Goal: Task Accomplishment & Management: Complete application form

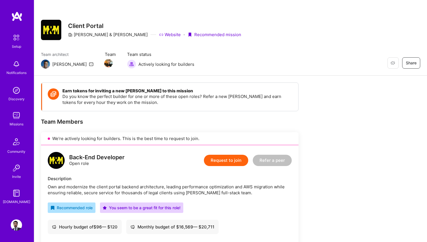
click at [24, 117] on link "Missions" at bounding box center [16, 118] width 35 height 17
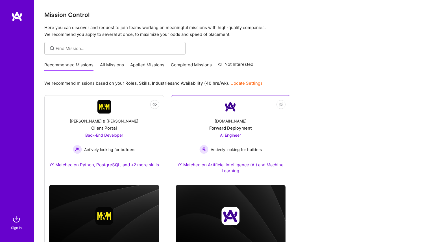
click at [235, 129] on div "Forward Deployment" at bounding box center [230, 128] width 43 height 6
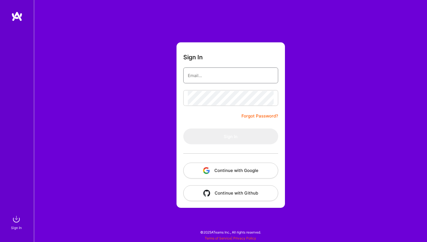
type input "[EMAIL_ADDRESS][DOMAIN_NAME]"
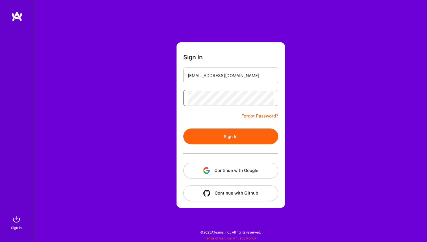
click at [183, 129] on button "Sign In" at bounding box center [230, 137] width 95 height 16
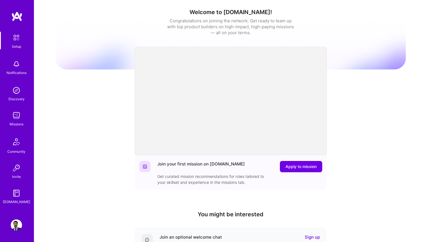
click at [23, 114] on link "Missions" at bounding box center [16, 118] width 35 height 17
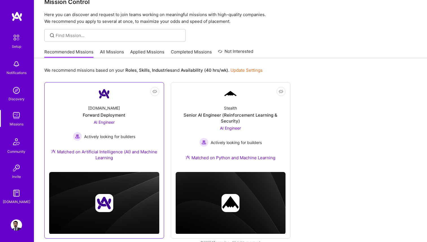
scroll to position [2, 0]
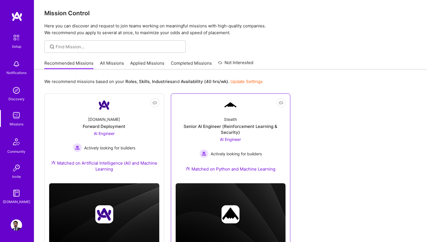
click at [231, 129] on div "Senior AI Engineer (Reinforcement Learning & Security)" at bounding box center [231, 129] width 110 height 12
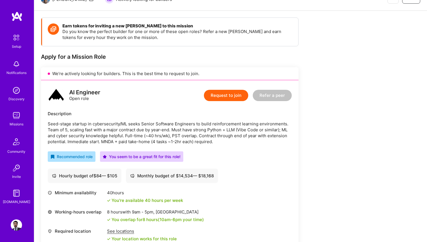
scroll to position [66, 0]
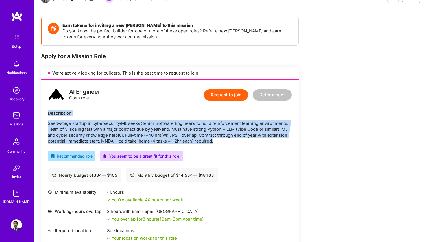
copy div "Description Seed-stage startup in cybersecurity/ML seeks Senior Software Engine…"
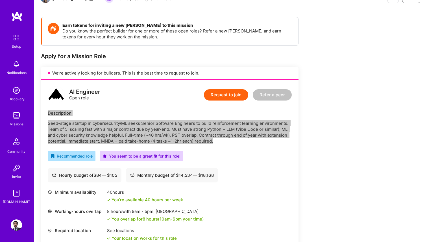
drag, startPoint x: 48, startPoint y: 114, endPoint x: 220, endPoint y: 139, distance: 173.4
click at [220, 139] on div "Description Seed-stage startup in cybersecurity/ML seeks Senior Software Engine…" at bounding box center [170, 127] width 244 height 34
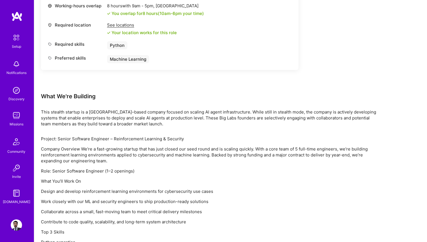
scroll to position [306, 0]
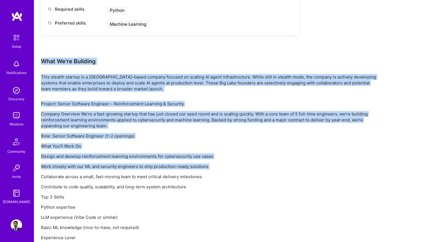
drag, startPoint x: 42, startPoint y: 61, endPoint x: 121, endPoint y: 170, distance: 134.3
click at [121, 170] on div "Earn tokens for inviting a new [PERSON_NAME] to this mission Do you know the pe…" at bounding box center [210, 64] width 339 height 576
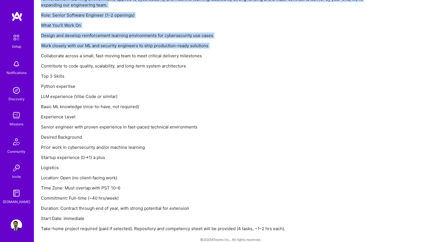
scroll to position [435, 0]
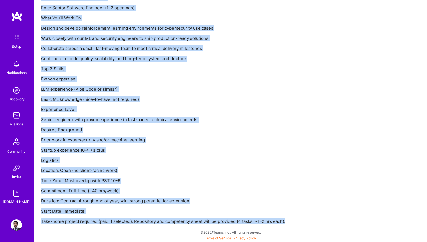
click at [286, 223] on p "Take-home project required (paid if selected). Repository and competency sheet …" at bounding box center [210, 221] width 339 height 6
copy div "Lore Ip'do Sitametc Adip elitsed doeiusm te i Utl Etdolorem–aliqu enimadm venia…"
click at [167, 152] on p "Startup experience (0→1) a plus" at bounding box center [210, 150] width 339 height 6
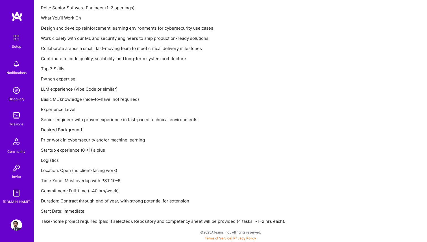
click at [281, 174] on div "Project: Senior Software Engineer – Reinforcement Learning & Security Company O…" at bounding box center [210, 99] width 339 height 252
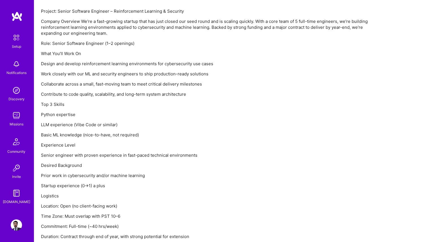
scroll to position [401, 0]
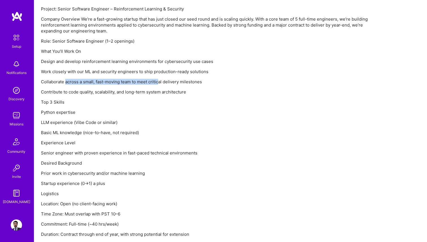
drag, startPoint x: 66, startPoint y: 81, endPoint x: 159, endPoint y: 82, distance: 93.3
click at [159, 82] on p "Collaborate across a small, fast-moving team to meet critical delivery mileston…" at bounding box center [210, 82] width 339 height 6
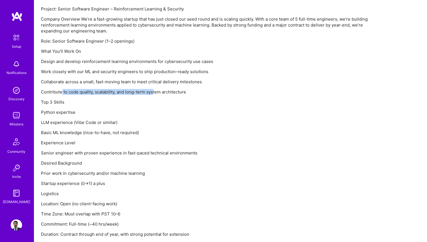
drag, startPoint x: 62, startPoint y: 90, endPoint x: 156, endPoint y: 93, distance: 93.9
click at [155, 93] on p "Contribute to code quality, scalability, and long-term system architecture" at bounding box center [210, 92] width 339 height 6
drag, startPoint x: 45, startPoint y: 102, endPoint x: 66, endPoint y: 102, distance: 20.1
click at [66, 102] on p "Top 3 Skills" at bounding box center [210, 102] width 339 height 6
drag, startPoint x: 51, startPoint y: 112, endPoint x: 80, endPoint y: 112, distance: 28.5
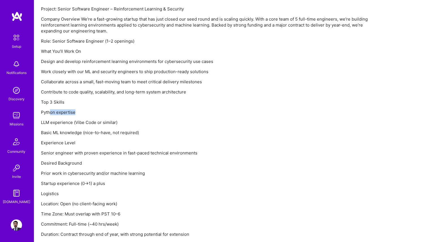
click at [80, 112] on p "Python expertise" at bounding box center [210, 112] width 339 height 6
drag, startPoint x: 47, startPoint y: 122, endPoint x: 96, endPoint y: 123, distance: 48.6
click at [97, 123] on p "LLM experience (Vibe Code or similar)" at bounding box center [210, 123] width 339 height 6
drag, startPoint x: 46, startPoint y: 131, endPoint x: 113, endPoint y: 131, distance: 67.3
click at [113, 131] on p "Basic ML knowledge (nice-to-have, not required)" at bounding box center [210, 133] width 339 height 6
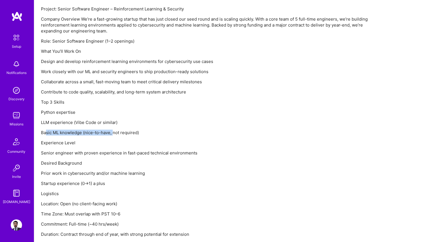
click at [134, 134] on p "Basic ML knowledge (nice-to-have, not required)" at bounding box center [210, 133] width 339 height 6
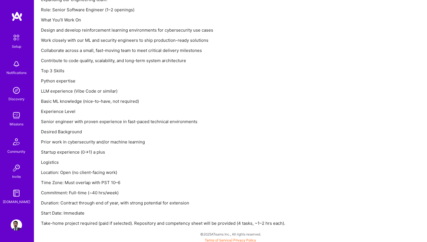
scroll to position [435, 0]
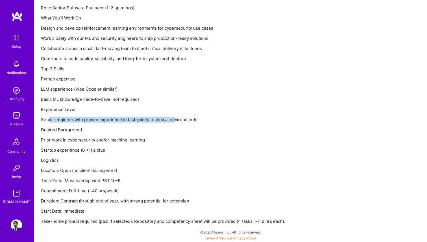
drag, startPoint x: 48, startPoint y: 120, endPoint x: 173, endPoint y: 122, distance: 125.2
click at [173, 122] on p "Senior engineer with proven experience in fast-paced technical environments" at bounding box center [210, 120] width 339 height 6
click at [162, 124] on div "Project: Senior Software Engineer – Reinforcement Learning & Security Company O…" at bounding box center [210, 99] width 339 height 252
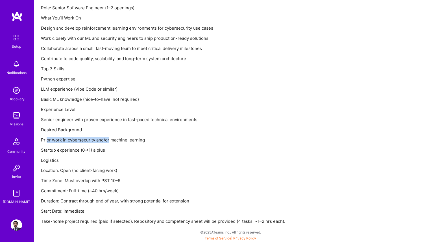
drag, startPoint x: 47, startPoint y: 140, endPoint x: 109, endPoint y: 142, distance: 62.2
click at [109, 142] on p "Prior work in cybersecurity and/or machine learning" at bounding box center [210, 140] width 339 height 6
click at [68, 150] on p "Startup experience (0→1) a plus" at bounding box center [210, 150] width 339 height 6
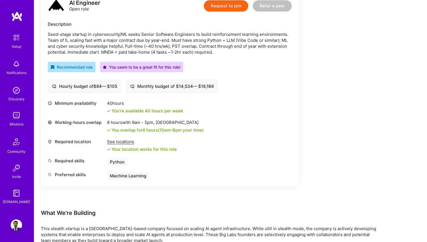
scroll to position [0, 0]
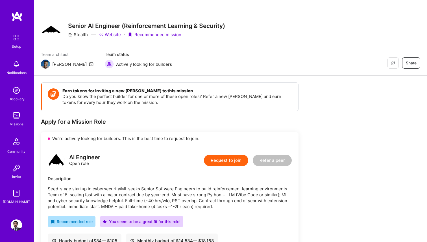
click at [238, 161] on button "Request to join" at bounding box center [226, 160] width 44 height 11
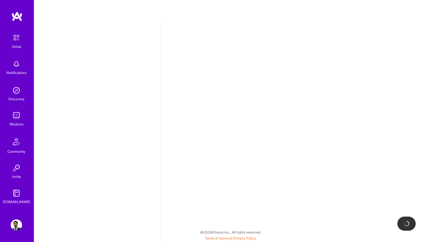
select select "MX"
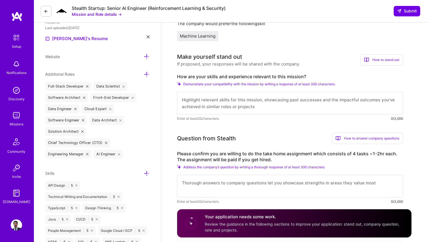
scroll to position [159, 0]
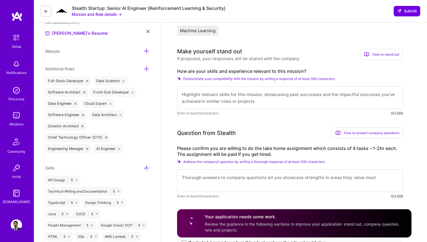
click at [237, 149] on label "Please confirm you are willing to do the take home assignment which consists of…" at bounding box center [290, 152] width 226 height 12
copy label "willing"
click at [268, 148] on label "Please confirm you are willing to do the take home assignment which consists of…" at bounding box center [290, 152] width 226 height 12
click at [286, 148] on label "Please confirm you are willing to do the take home assignment which consists of…" at bounding box center [290, 152] width 226 height 12
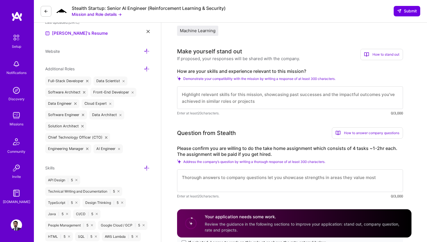
click at [249, 94] on textarea at bounding box center [290, 97] width 226 height 23
paste textarea "I have more than 17 years of experience building software in high-demand enviro…"
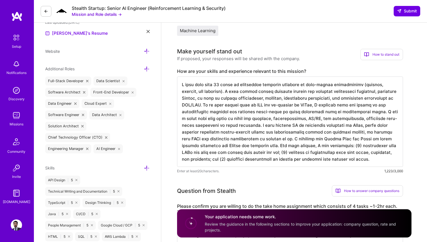
type textarea "I have more than 17 years of experience building software in high-demand enviro…"
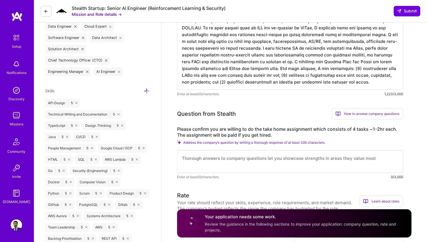
scroll to position [257, 0]
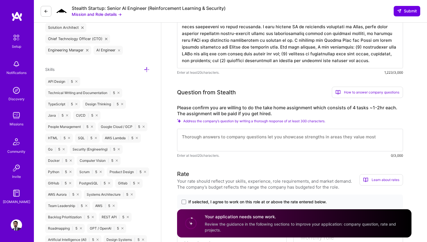
click at [218, 143] on textarea at bounding box center [290, 140] width 226 height 23
paste textarea "I confirm that I am comfortable with and willing to complete the paid take-home…"
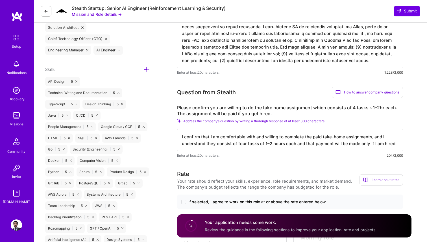
type textarea "I confirm that I am comfortable with and willing to complete the paid take-home…"
click at [284, 170] on h3 "Rate" at bounding box center [268, 174] width 183 height 8
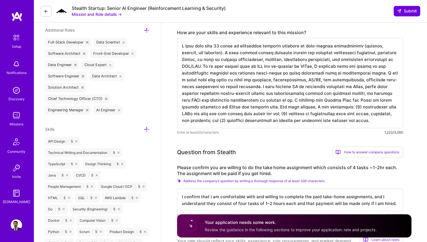
scroll to position [195, 0]
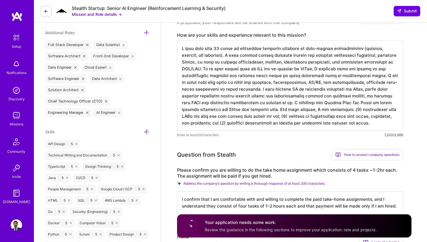
click at [348, 77] on textarea at bounding box center [290, 85] width 226 height 90
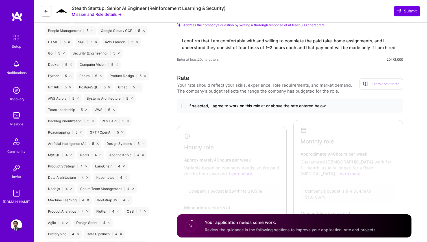
scroll to position [353, 0]
type textarea "I have more than 17 years of experience building software in high-demand enviro…"
click at [184, 107] on span at bounding box center [184, 106] width 5 height 5
click at [0, 0] on input "If selected, I agree to work on this role at or above the rate entered below." at bounding box center [0, 0] width 0 height 0
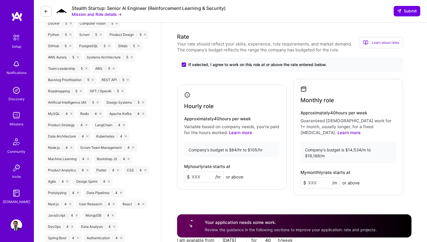
scroll to position [405, 0]
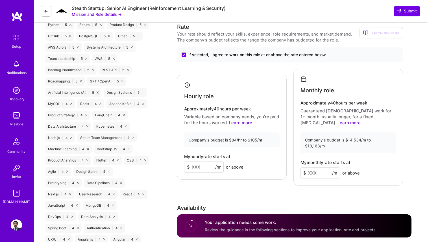
click at [204, 162] on input at bounding box center [204, 167] width 40 height 11
type input "100"
click at [317, 168] on input at bounding box center [321, 173] width 40 height 11
type input "16000"
click at [309, 180] on div "Rate Your rate should reflect your skills, experience, role requirements, and m…" at bounding box center [294, 153] width 235 height 261
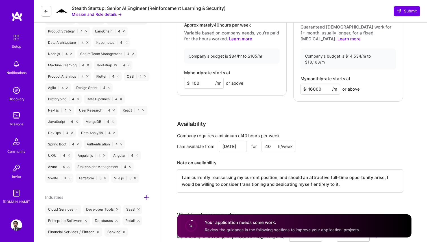
scroll to position [489, 0]
click at [238, 140] on input "[DATE]" at bounding box center [233, 145] width 28 height 11
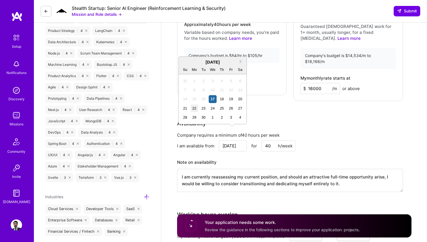
click at [195, 111] on div "22" at bounding box center [195, 109] width 8 height 8
type input "[DATE]"
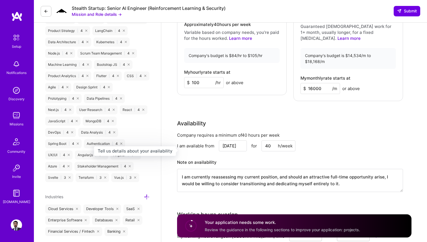
click at [235, 158] on h3 "Note on availability" at bounding box center [290, 162] width 226 height 8
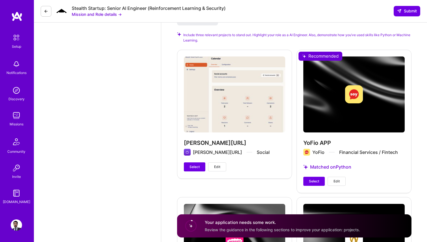
scroll to position [785, 0]
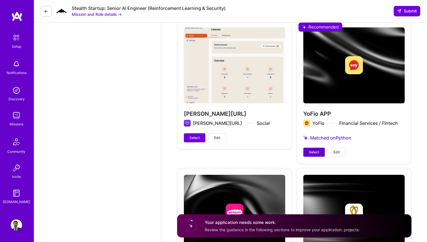
click at [316, 150] on span "Select" at bounding box center [314, 152] width 10 height 5
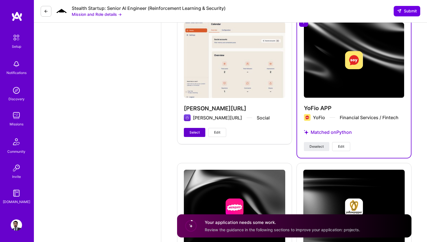
click at [197, 130] on span "Select" at bounding box center [195, 132] width 10 height 5
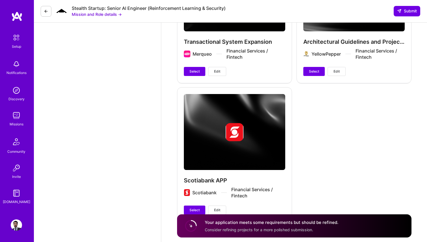
scroll to position [1012, 0]
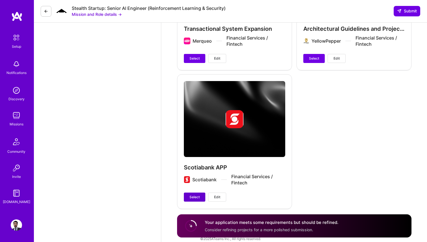
click at [190, 195] on span "Select" at bounding box center [195, 197] width 10 height 5
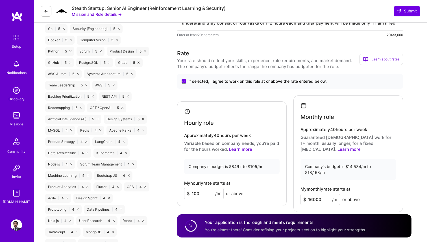
scroll to position [367, 0]
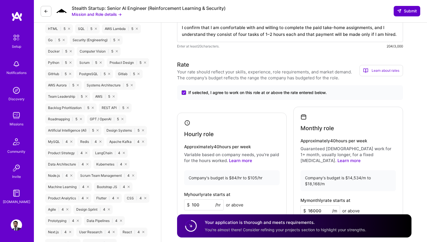
click at [415, 13] on span "Submit" at bounding box center [407, 11] width 20 height 6
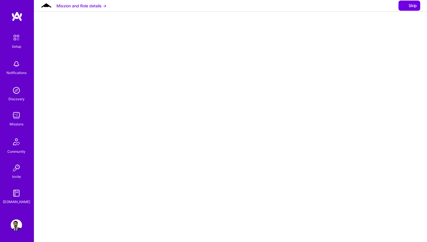
select select "MX"
